Goal: Obtain resource: Download file/media

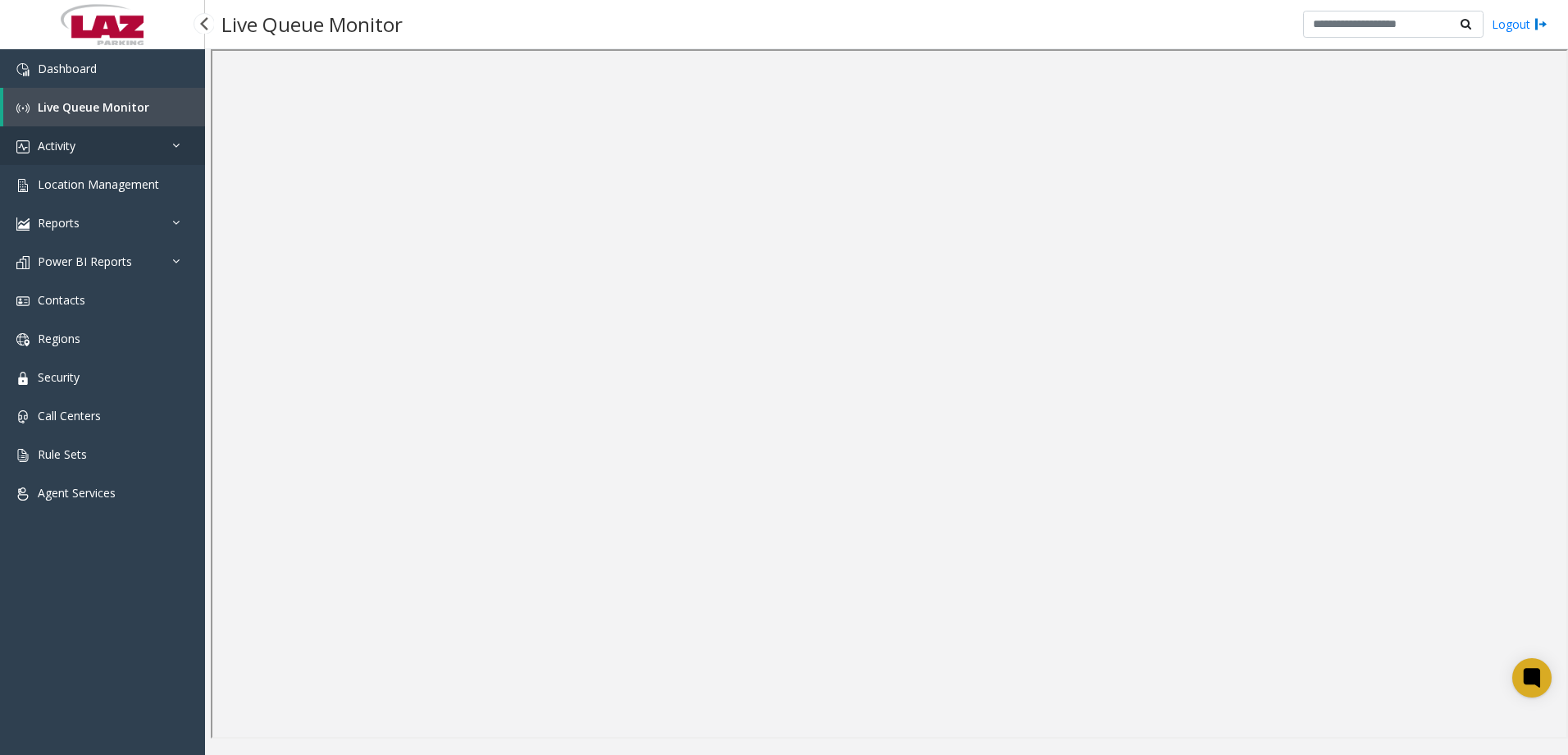
click at [91, 150] on link "Activity" at bounding box center [102, 146] width 205 height 38
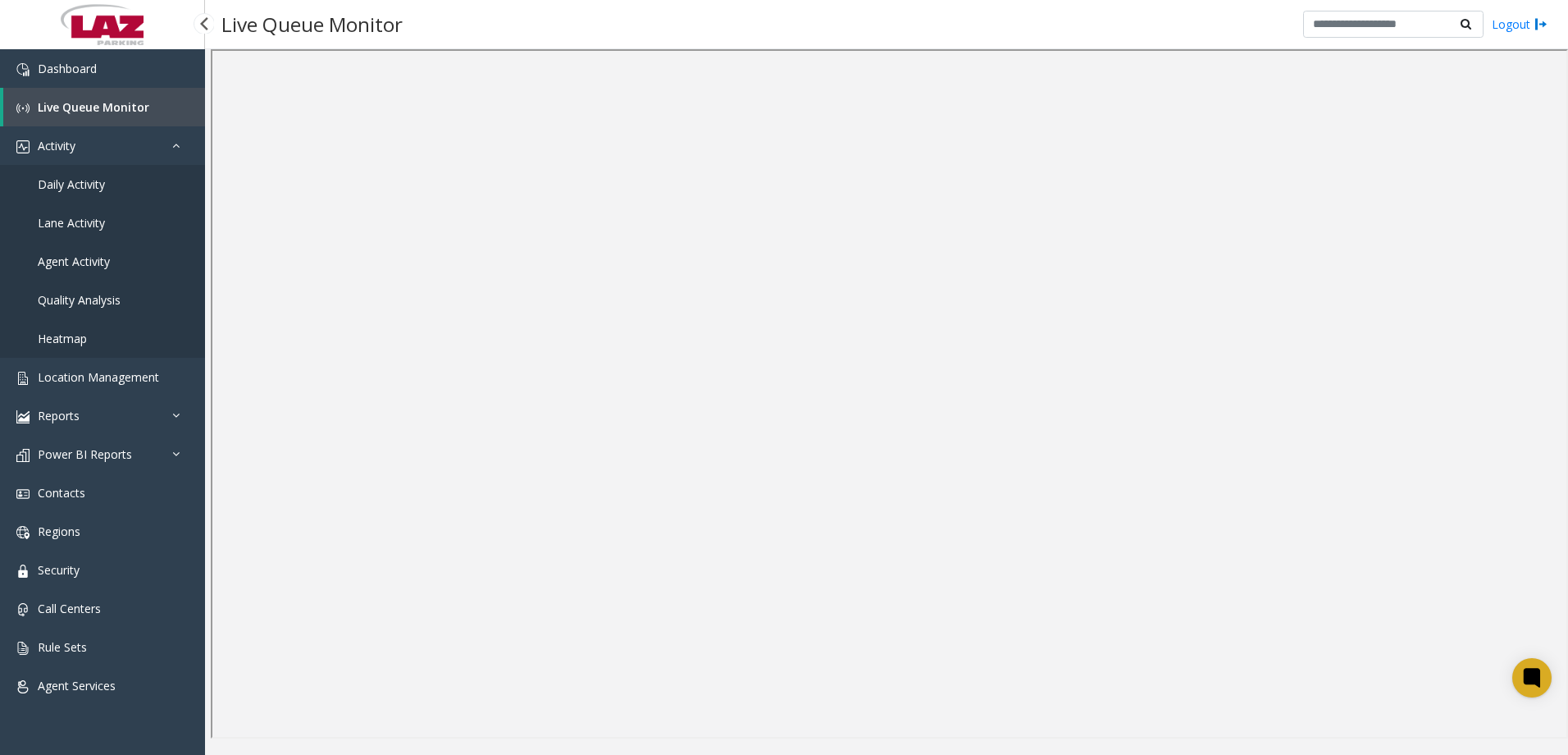
click at [68, 179] on span "Daily Activity" at bounding box center [71, 184] width 68 height 15
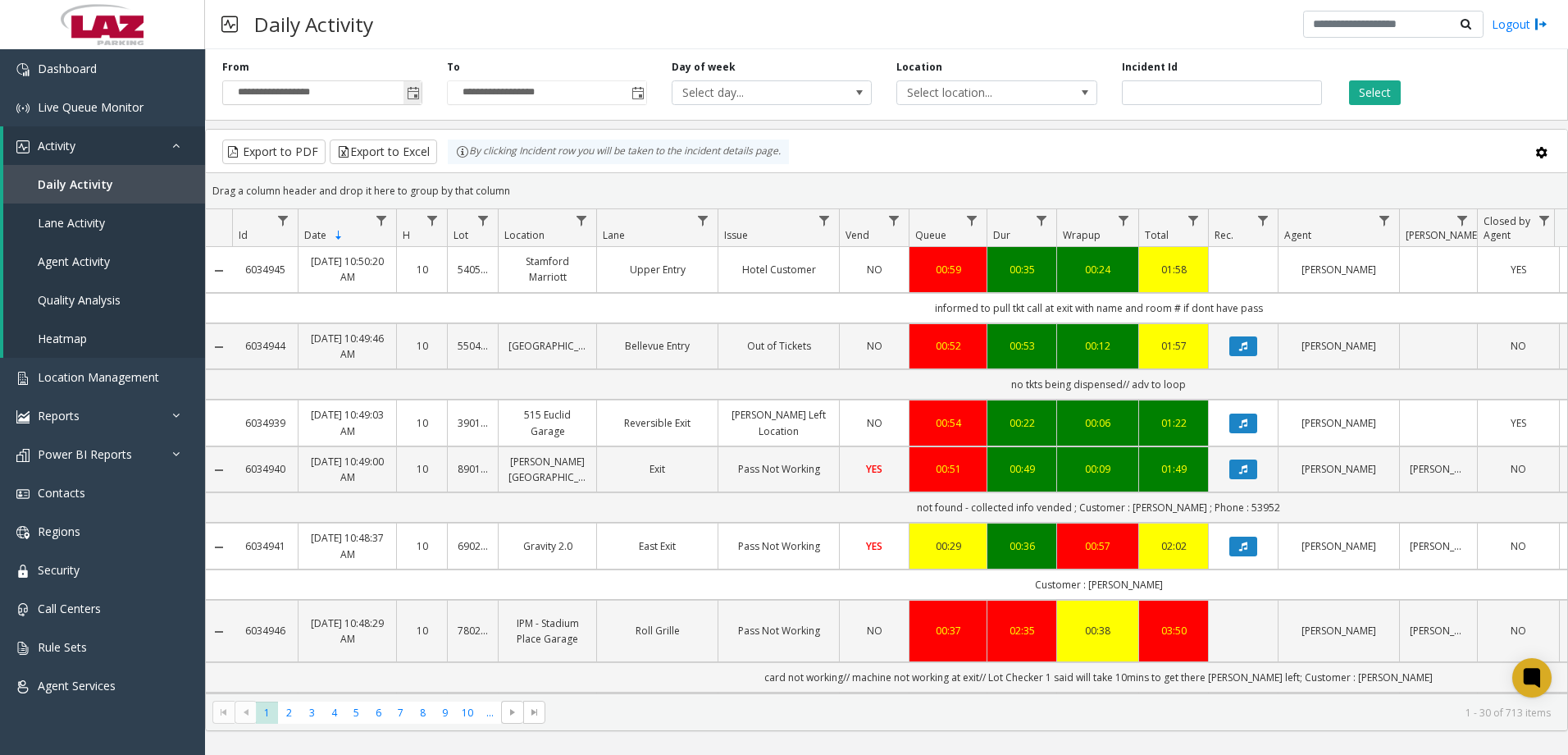
click at [412, 92] on span "Toggle popup" at bounding box center [414, 93] width 13 height 13
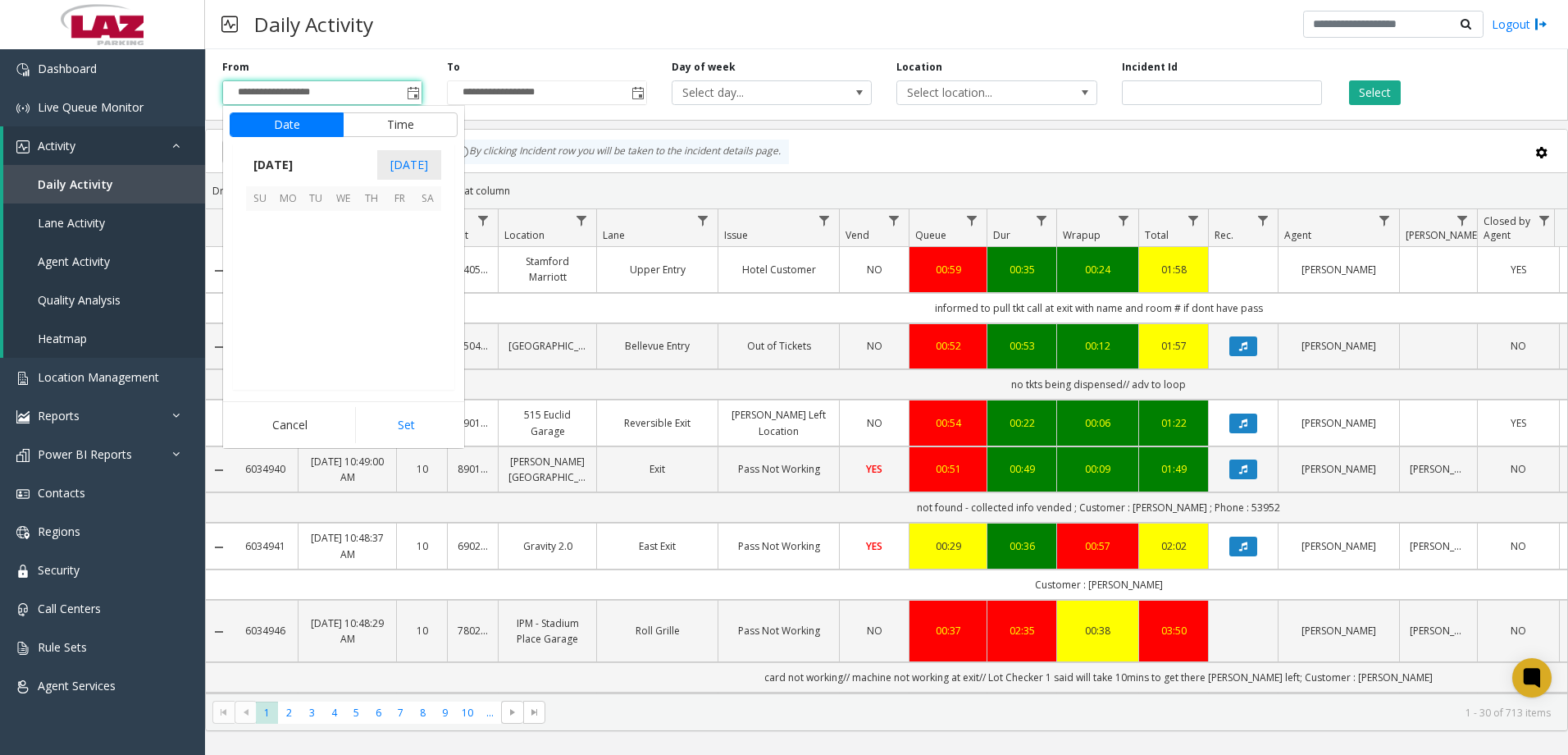
scroll to position [294216, 0]
click at [300, 166] on span "[DATE]" at bounding box center [273, 165] width 54 height 25
click at [346, 235] on span "[DATE]" at bounding box center [343, 239] width 39 height 39
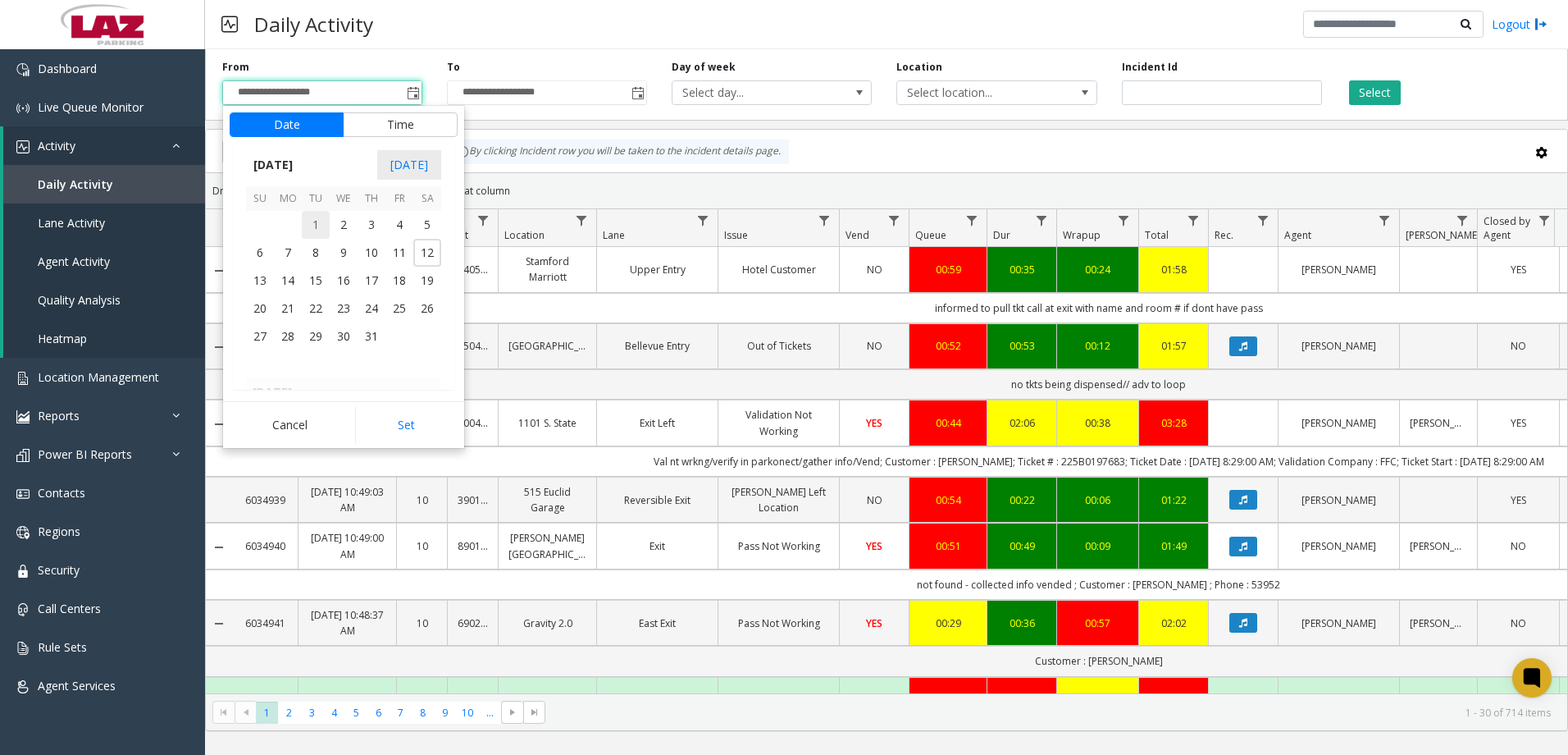
click at [315, 219] on span "1" at bounding box center [316, 224] width 28 height 28
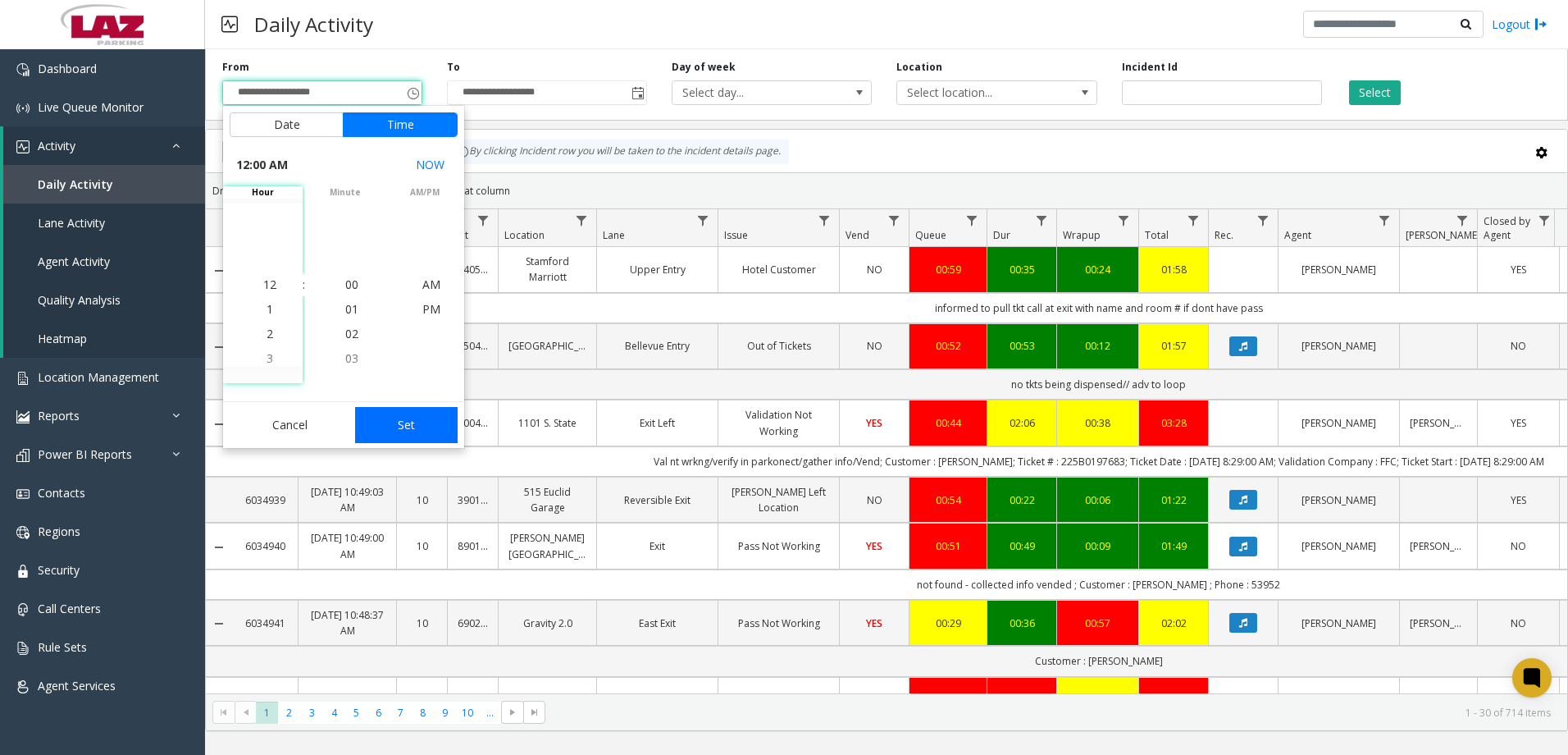
click at [419, 428] on button "Set" at bounding box center [407, 425] width 103 height 36
type input "**********"
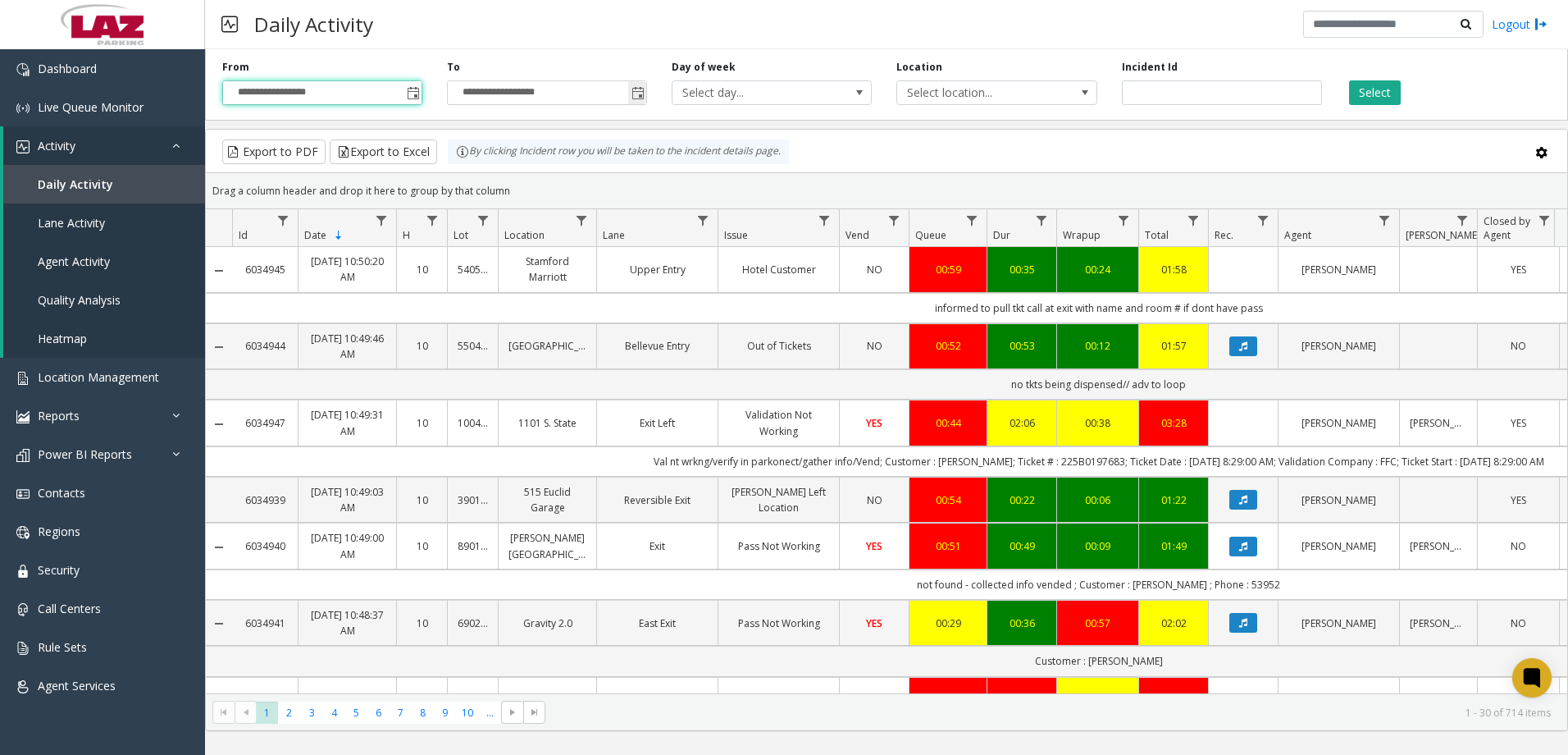
click at [638, 90] on span "Toggle popup" at bounding box center [639, 93] width 13 height 13
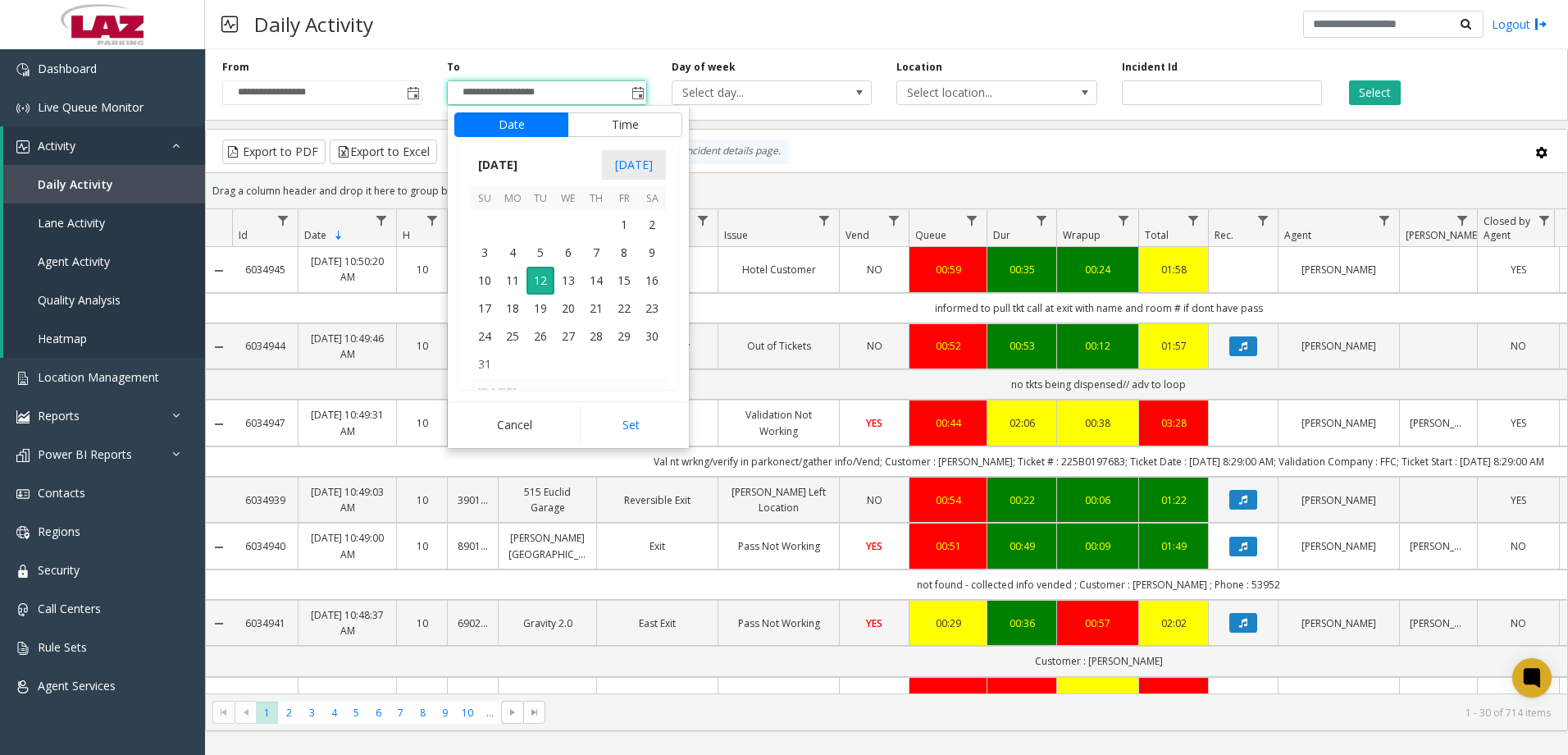
scroll to position [25, 0]
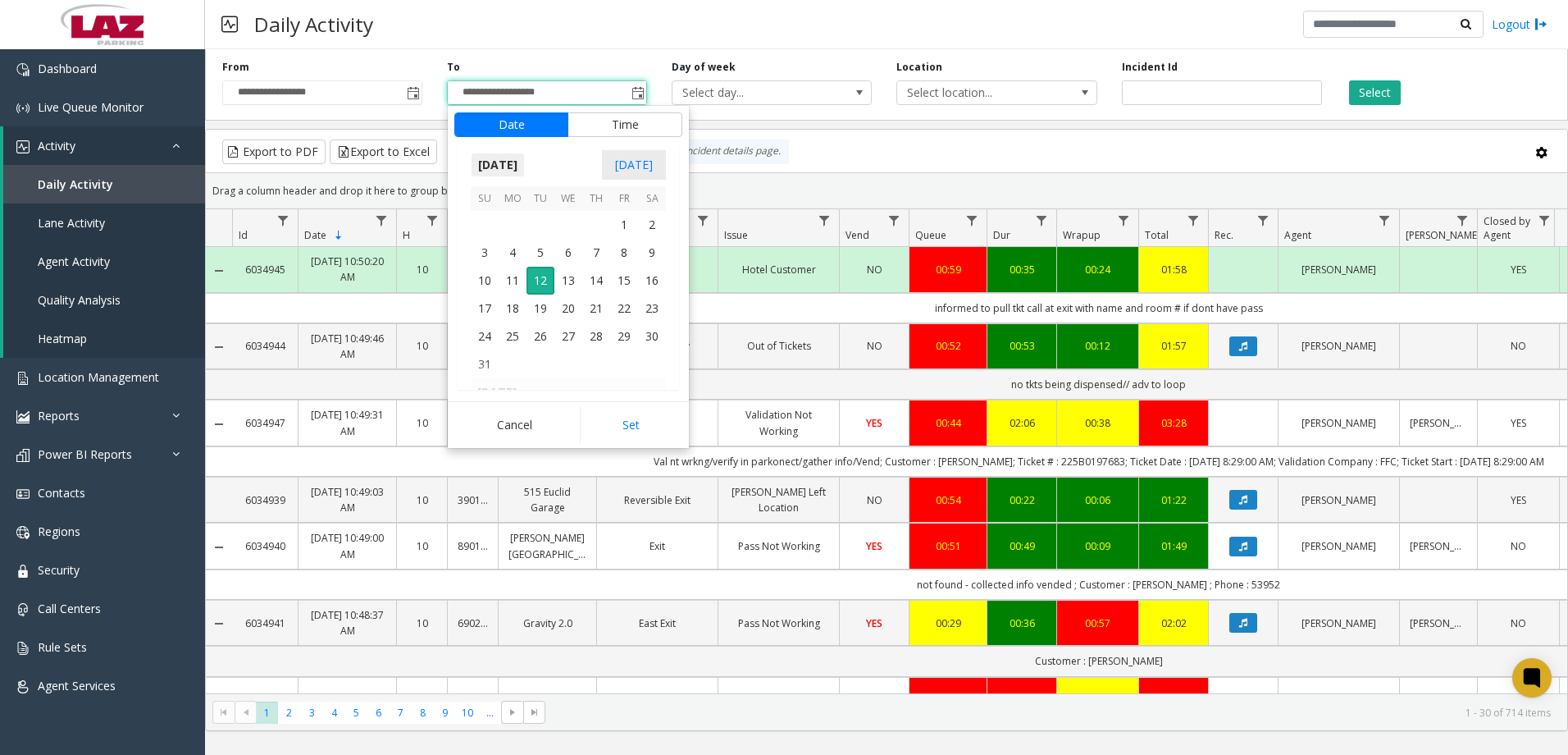
click at [510, 163] on span "[DATE]" at bounding box center [498, 165] width 54 height 25
click at [565, 236] on span "[DATE]" at bounding box center [568, 239] width 39 height 39
click at [602, 339] on span "31" at bounding box center [596, 336] width 28 height 28
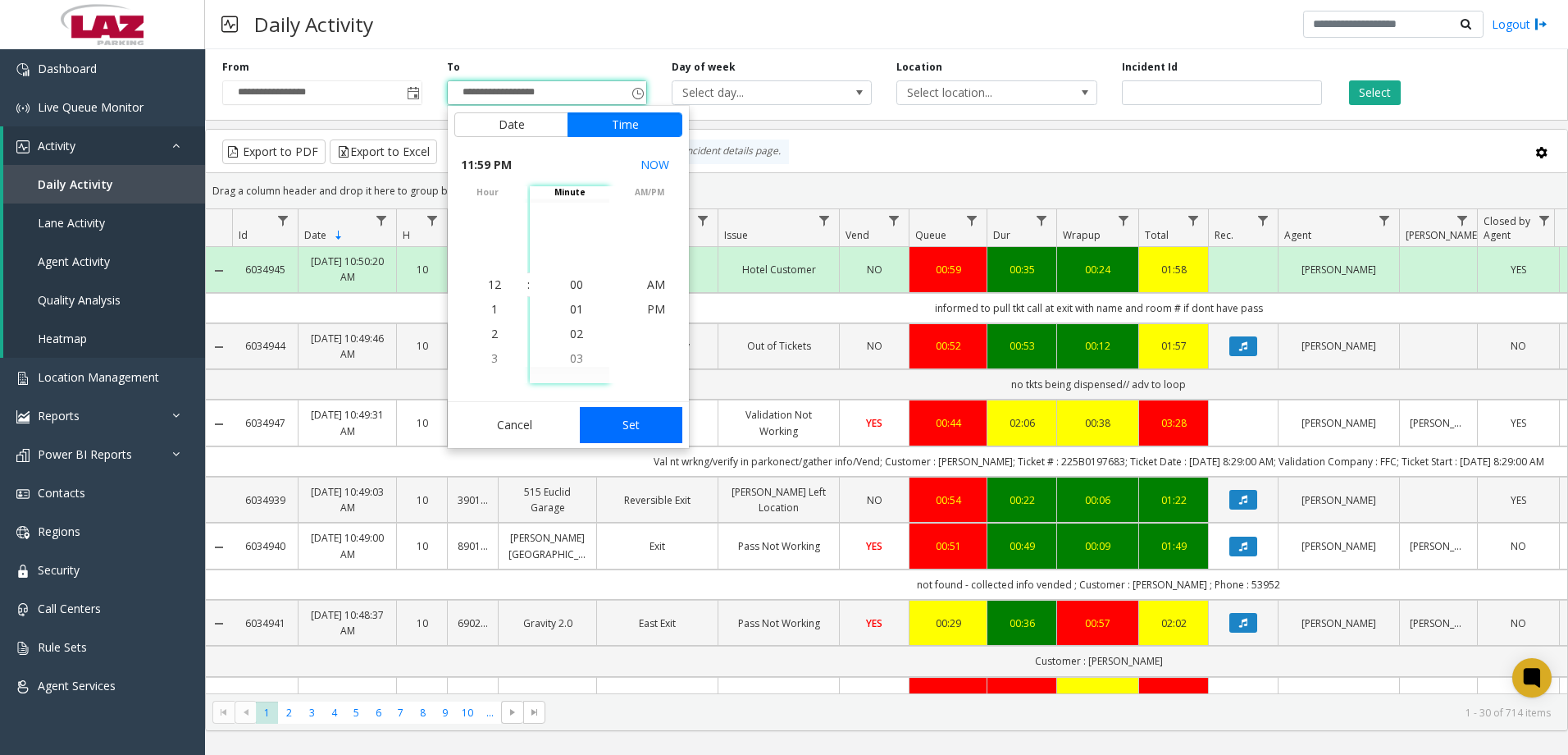
scroll to position [25, 0]
click at [650, 419] on button "Set" at bounding box center [631, 425] width 103 height 36
type input "**********"
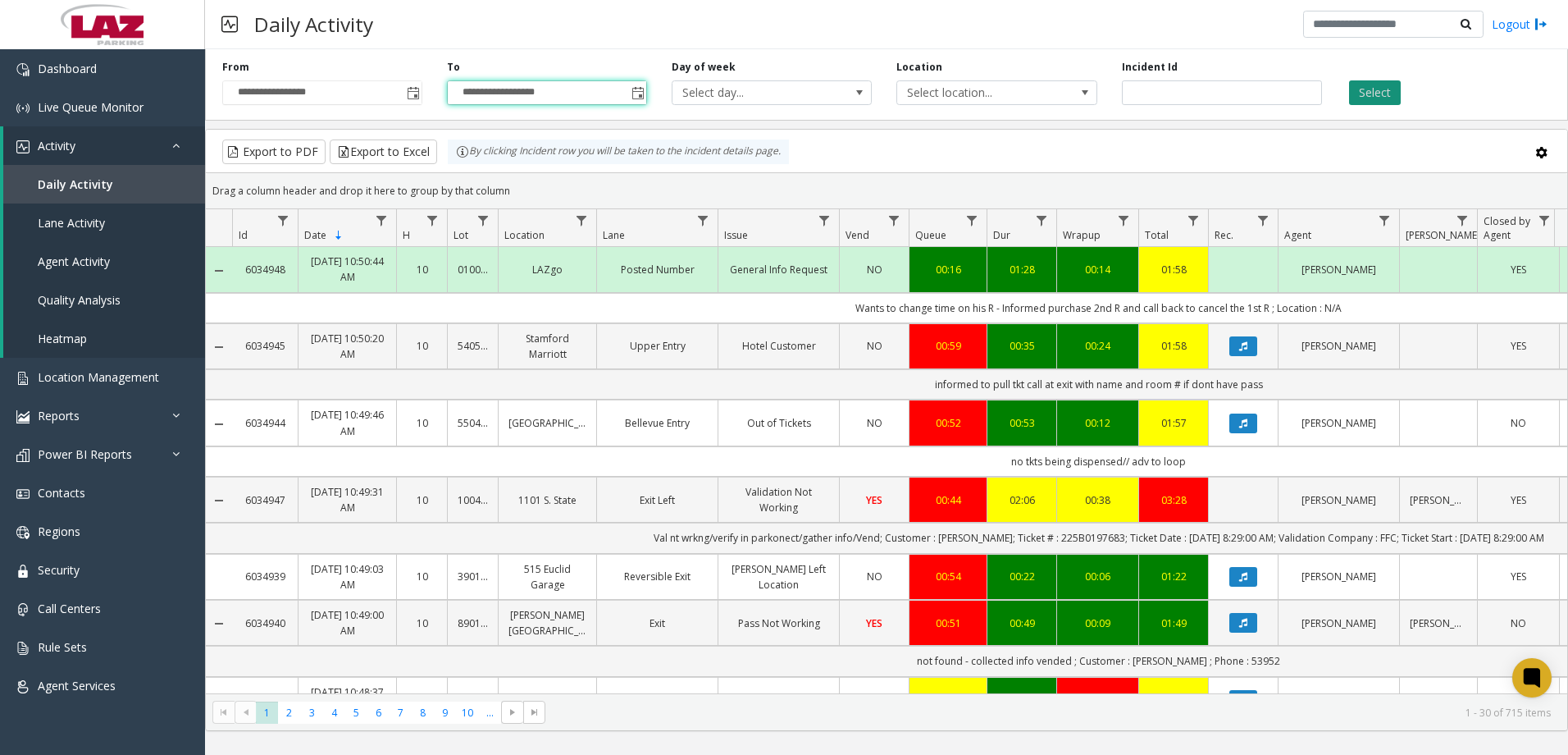
click at [1375, 94] on button "Select" at bounding box center [1375, 92] width 51 height 25
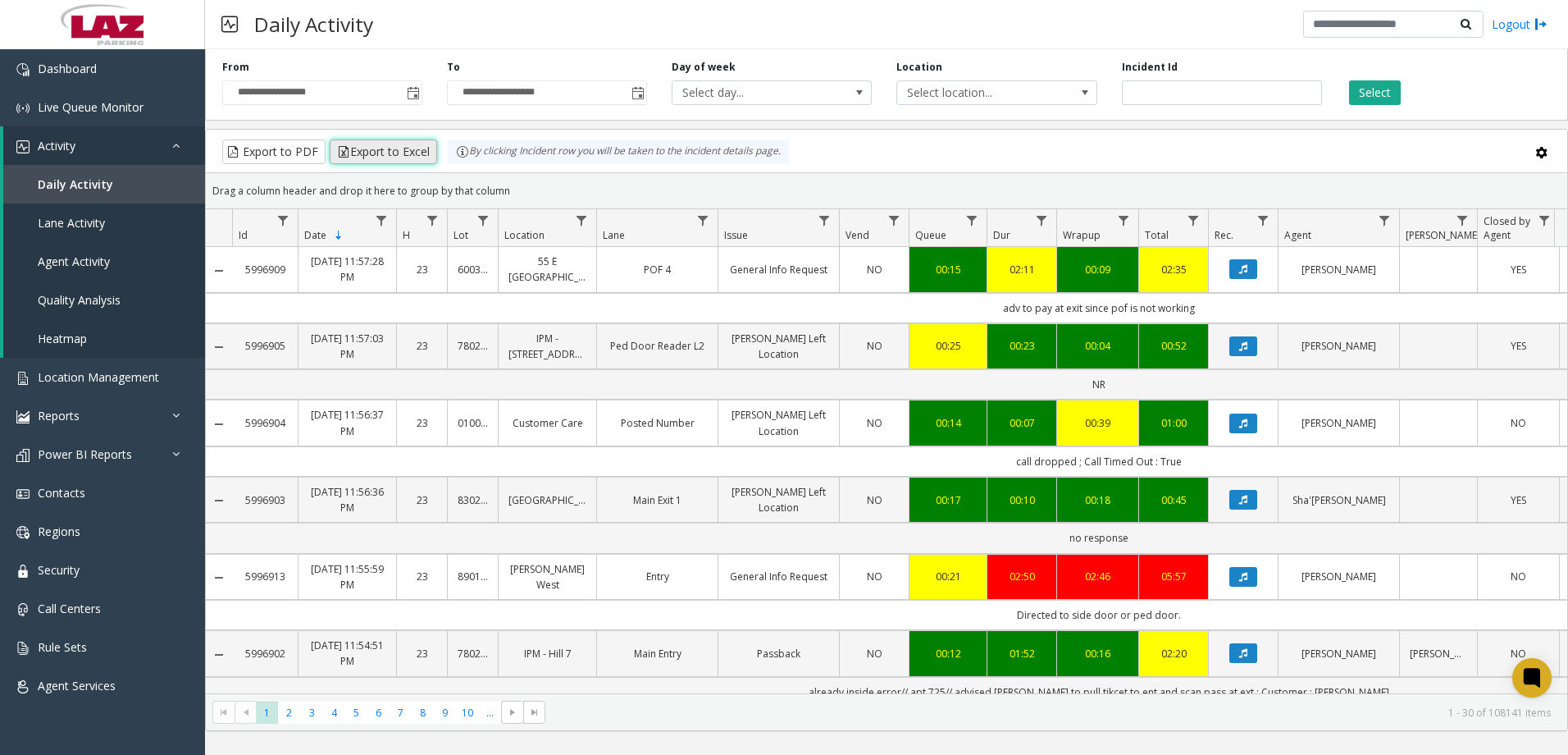
click at [414, 150] on button "Export to Excel" at bounding box center [383, 152] width 108 height 25
